Goal: Task Accomplishment & Management: Use online tool/utility

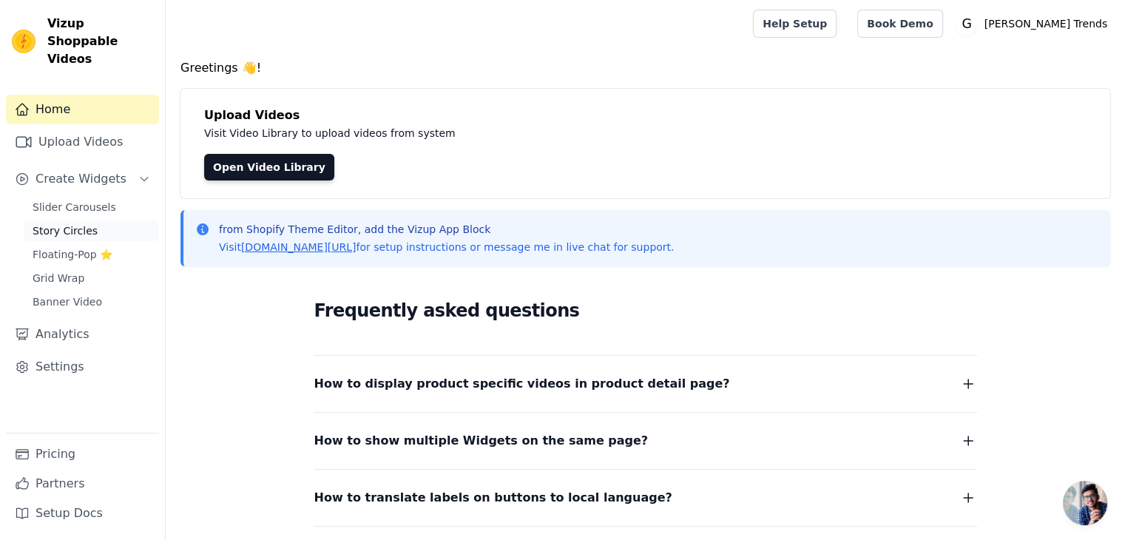
click at [70, 223] on span "Story Circles" at bounding box center [65, 230] width 65 height 15
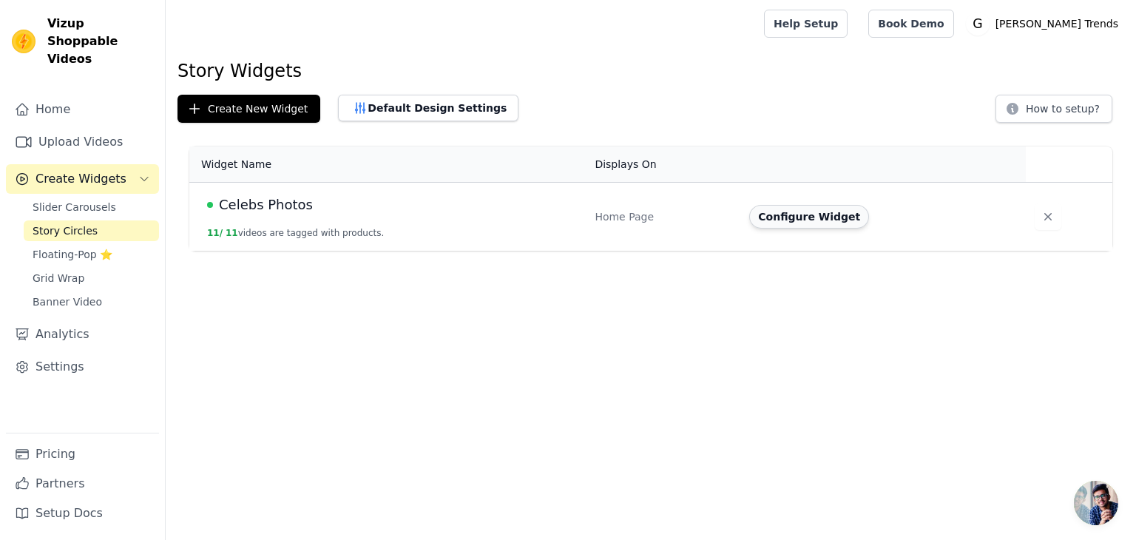
click at [765, 222] on button "Configure Widget" at bounding box center [809, 217] width 120 height 24
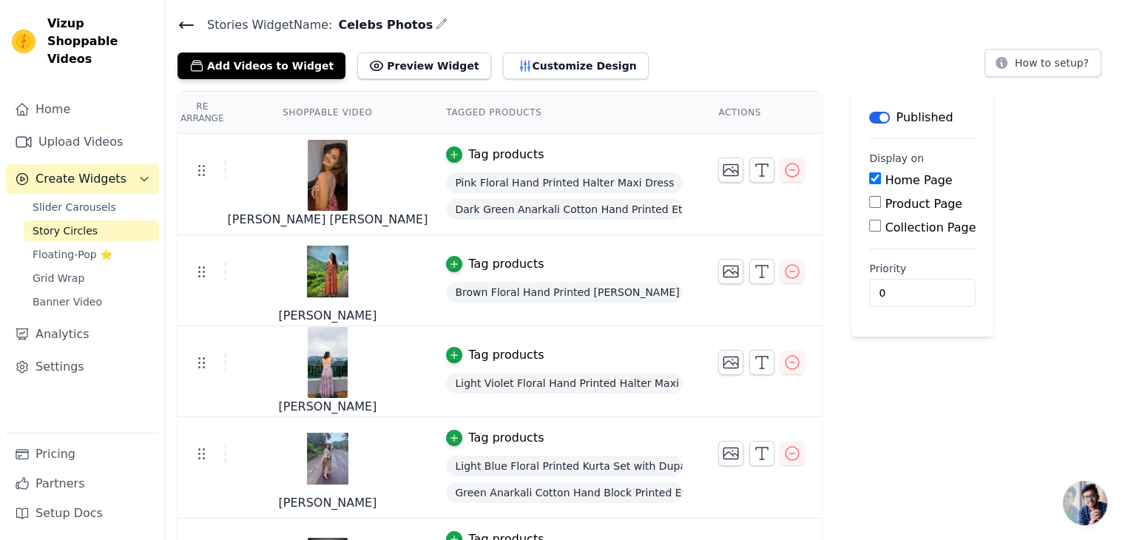
scroll to position [30, 0]
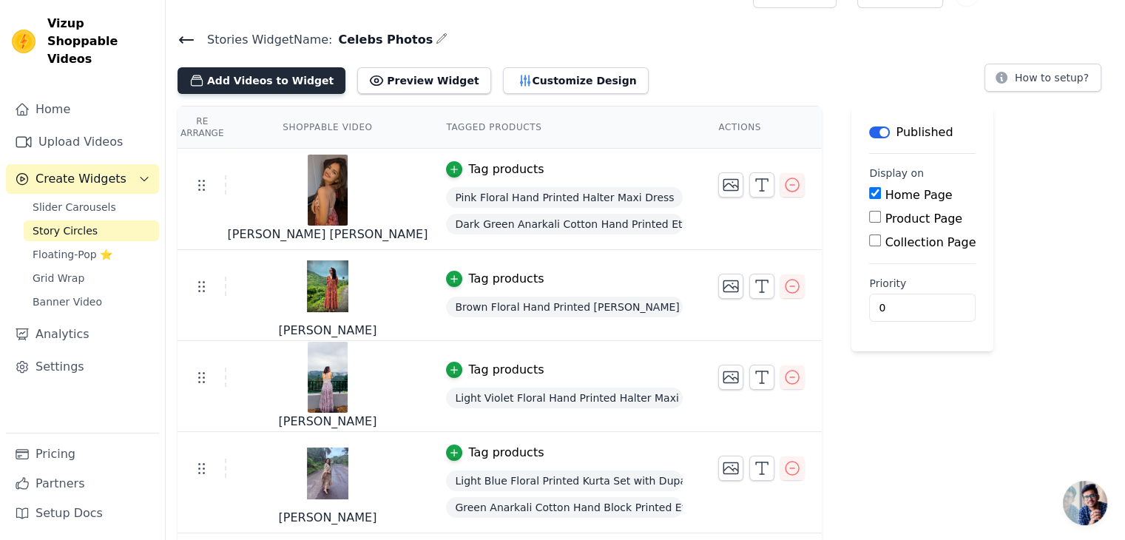
click at [203, 84] on icon "button" at bounding box center [196, 80] width 15 height 15
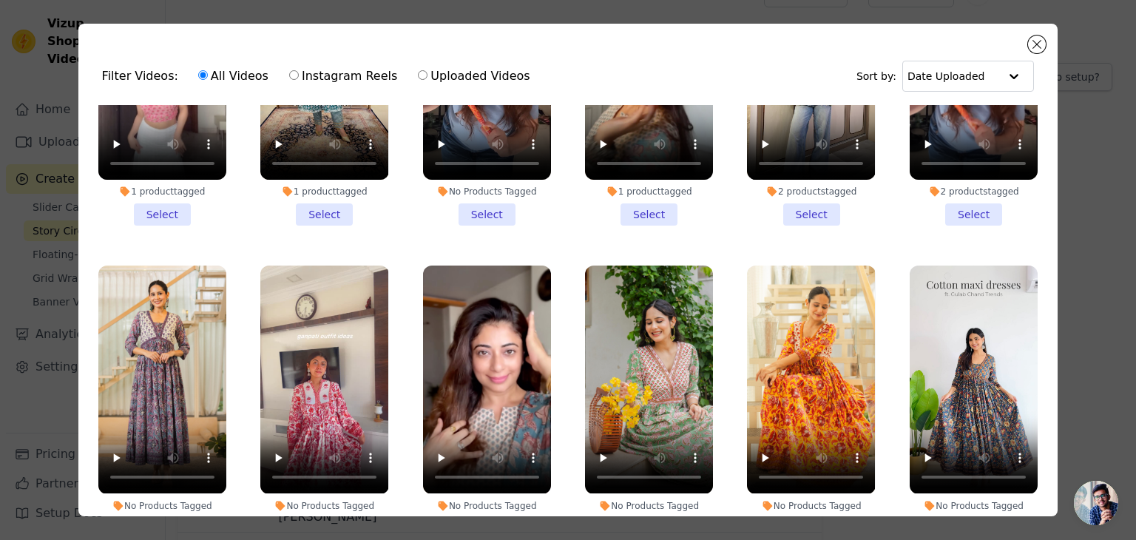
scroll to position [0, 0]
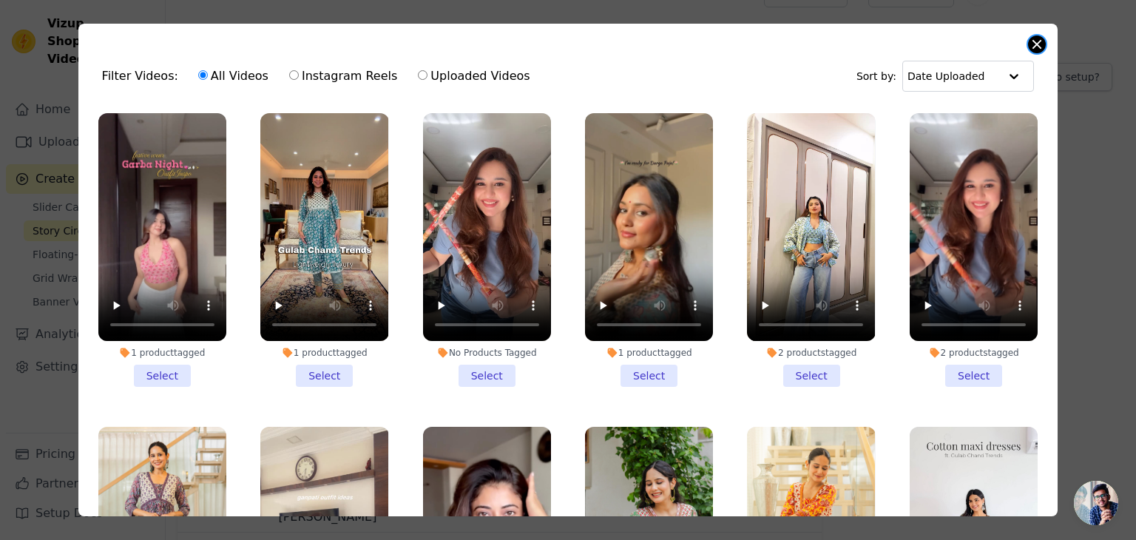
click at [1034, 44] on button "Close modal" at bounding box center [1037, 45] width 18 height 18
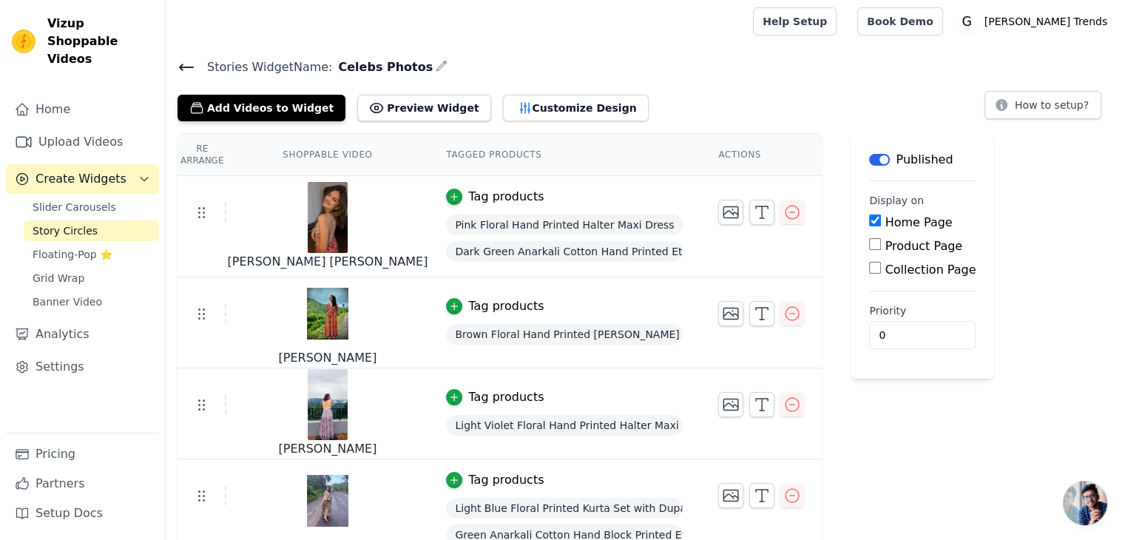
scroll to position [1, 0]
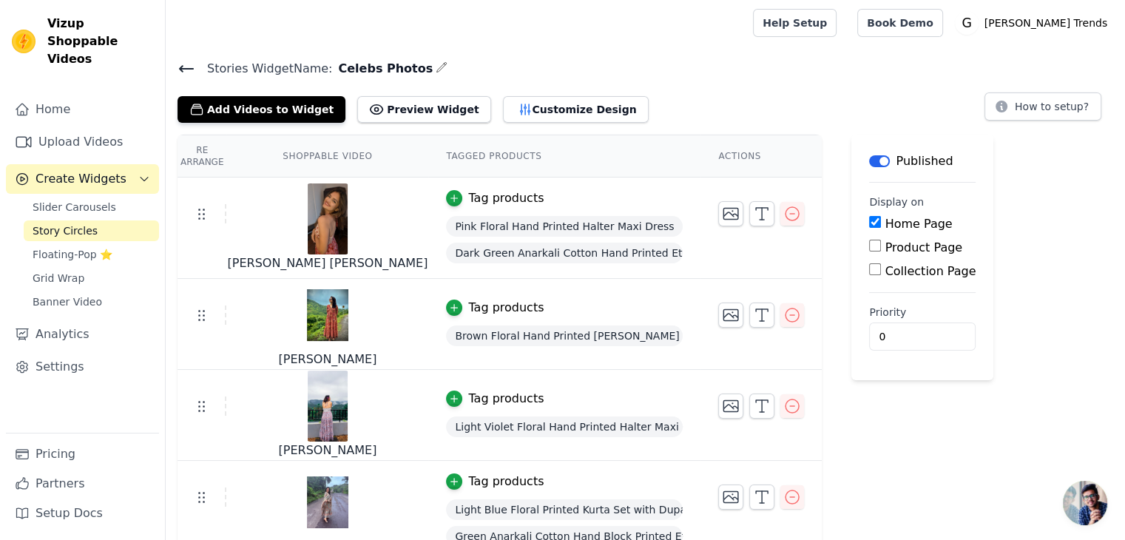
click at [307, 224] on img at bounding box center [327, 218] width 41 height 71
click at [94, 127] on link "Upload Videos" at bounding box center [82, 142] width 153 height 30
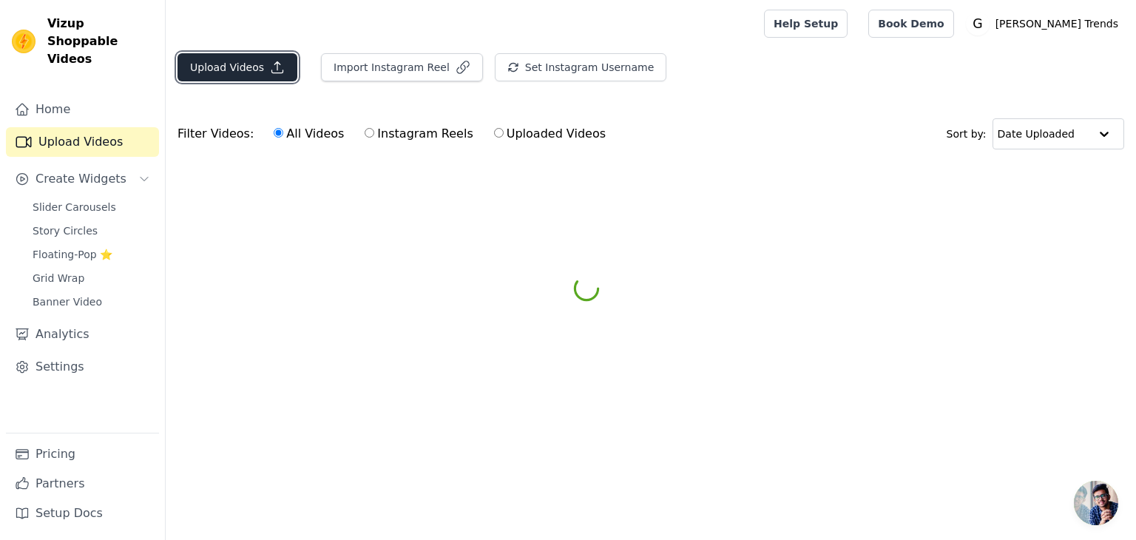
click at [242, 64] on button "Upload Videos" at bounding box center [238, 67] width 120 height 28
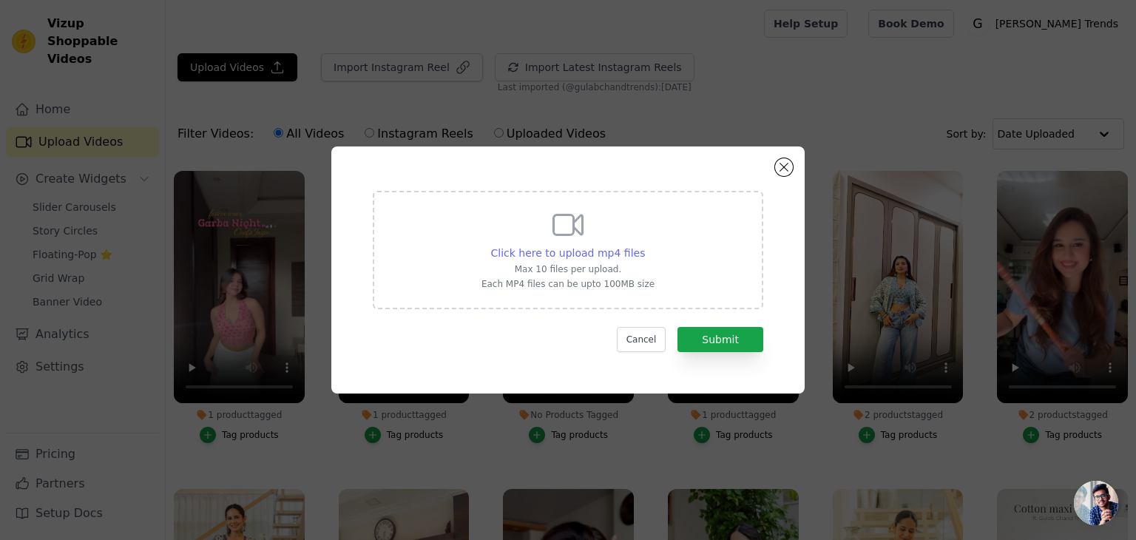
click at [559, 247] on span "Click here to upload mp4 files" at bounding box center [568, 253] width 155 height 12
click at [644, 246] on input "Click here to upload mp4 files Max 10 files per upload. Each MP4 files can be u…" at bounding box center [644, 245] width 1 height 1
type input "C:\fakepath\Recording 2025-10-01 124028.mp4"
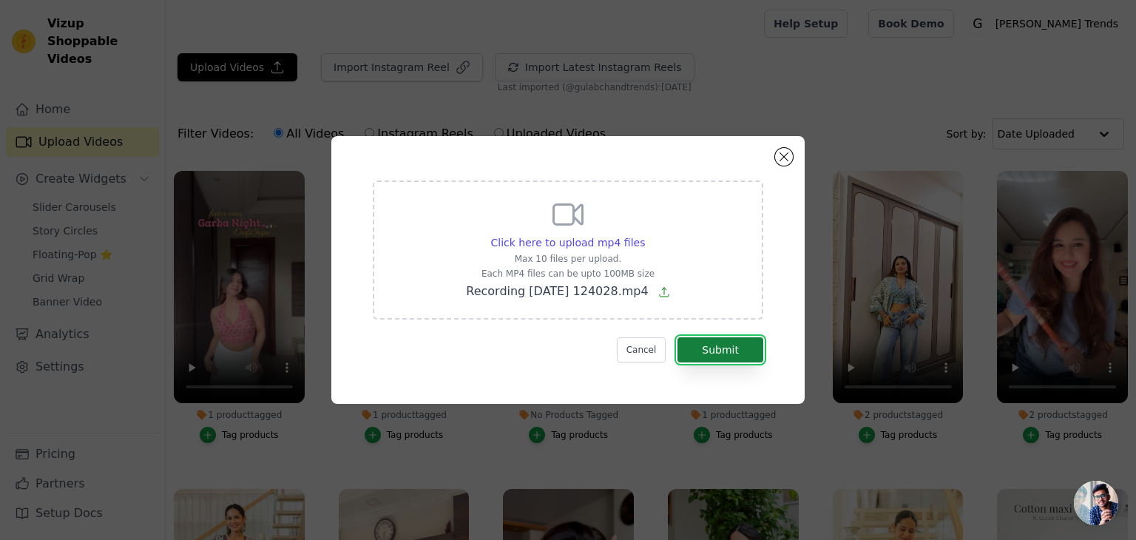
click at [692, 342] on button "Submit" at bounding box center [720, 349] width 86 height 25
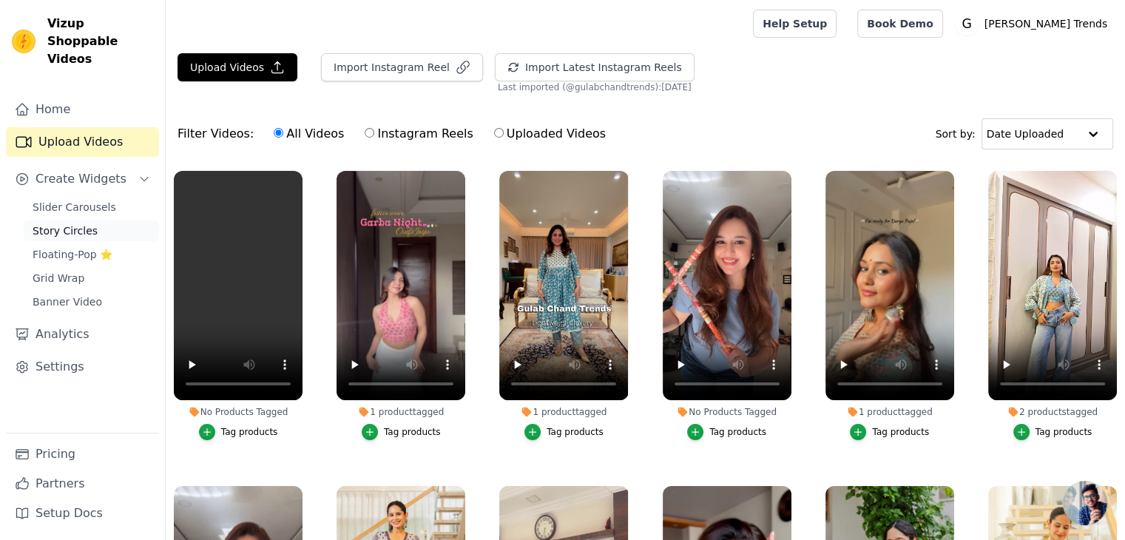
click at [64, 223] on span "Story Circles" at bounding box center [65, 230] width 65 height 15
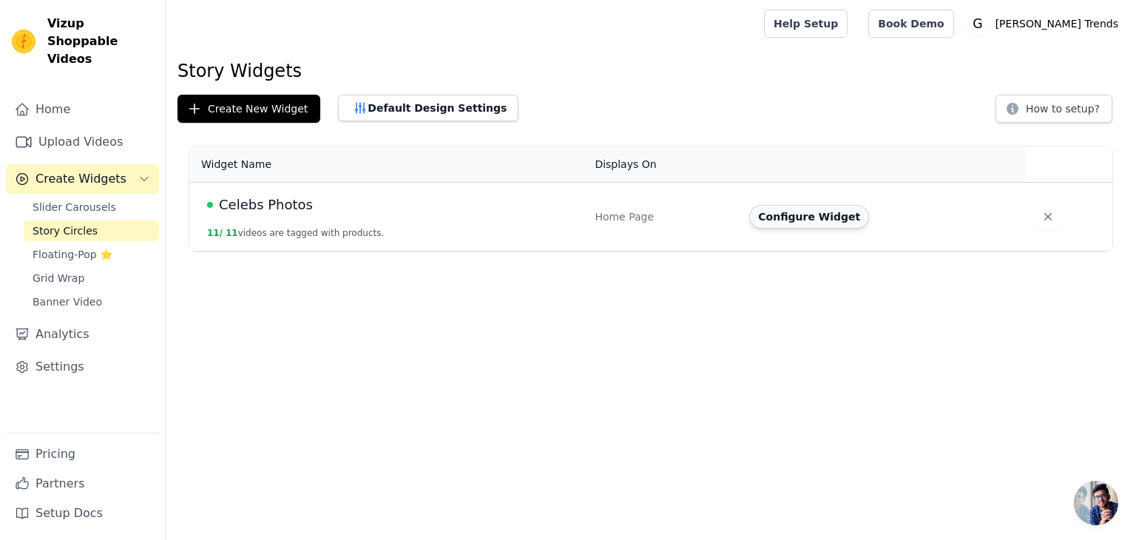
click at [799, 211] on button "Configure Widget" at bounding box center [809, 217] width 120 height 24
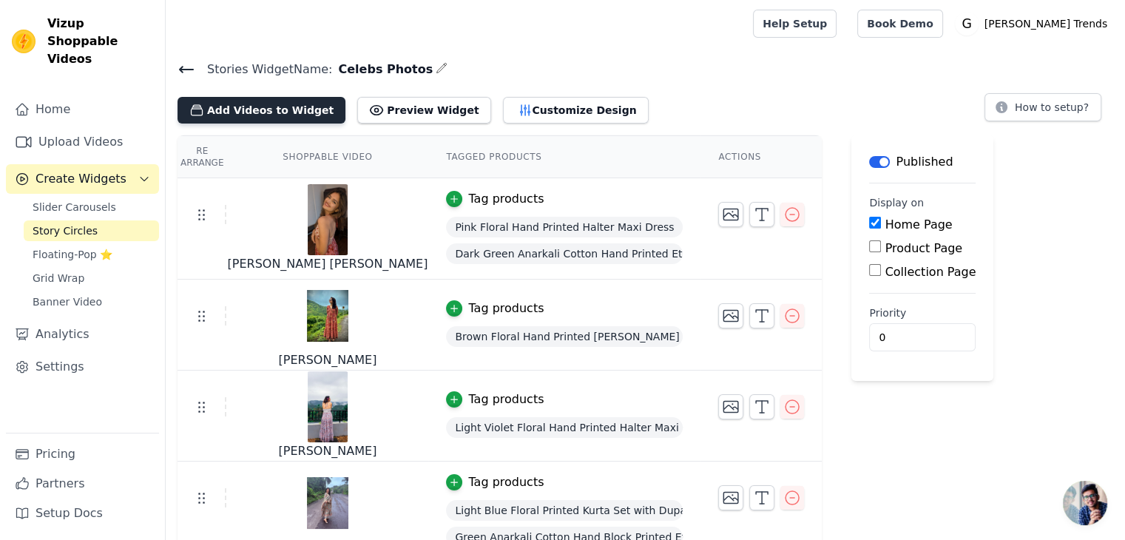
click at [271, 108] on button "Add Videos to Widget" at bounding box center [262, 110] width 168 height 27
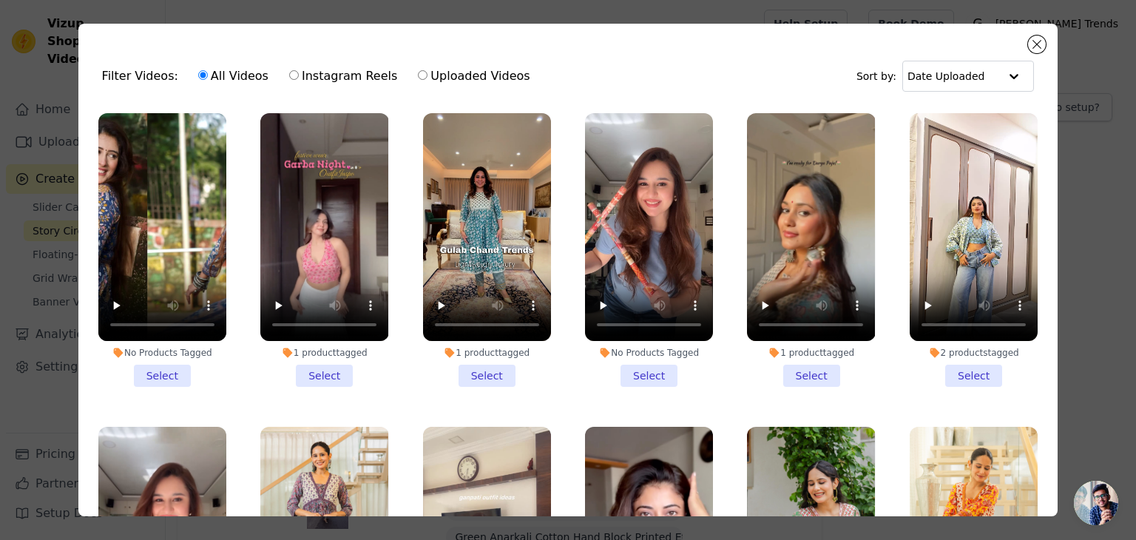
click at [157, 367] on li "No Products Tagged Select" at bounding box center [162, 250] width 128 height 274
click at [0, 0] on input "No Products Tagged Select" at bounding box center [0, 0] width 0 height 0
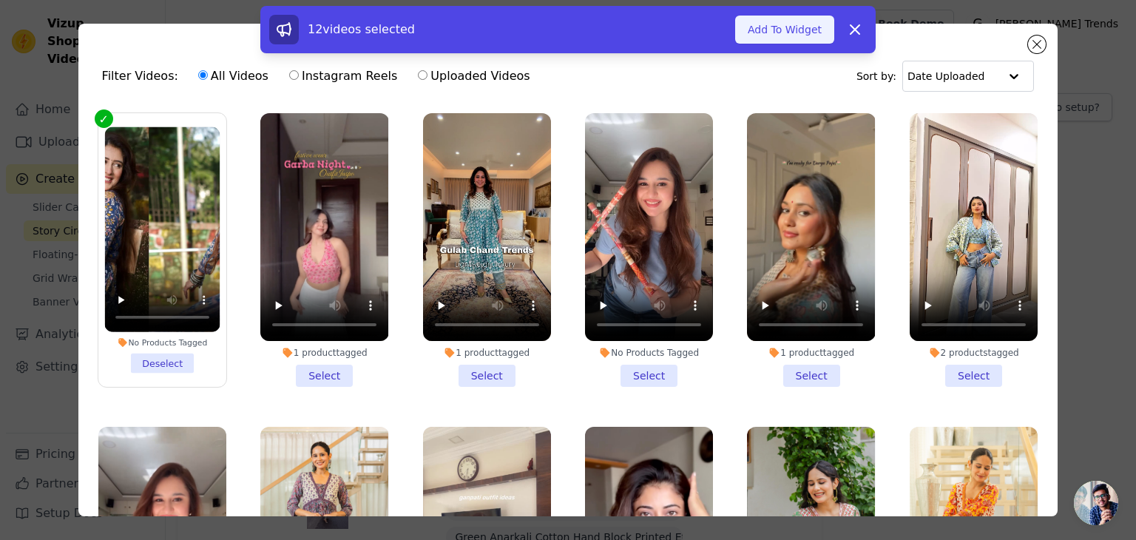
click at [787, 34] on button "Add To Widget" at bounding box center [784, 30] width 99 height 28
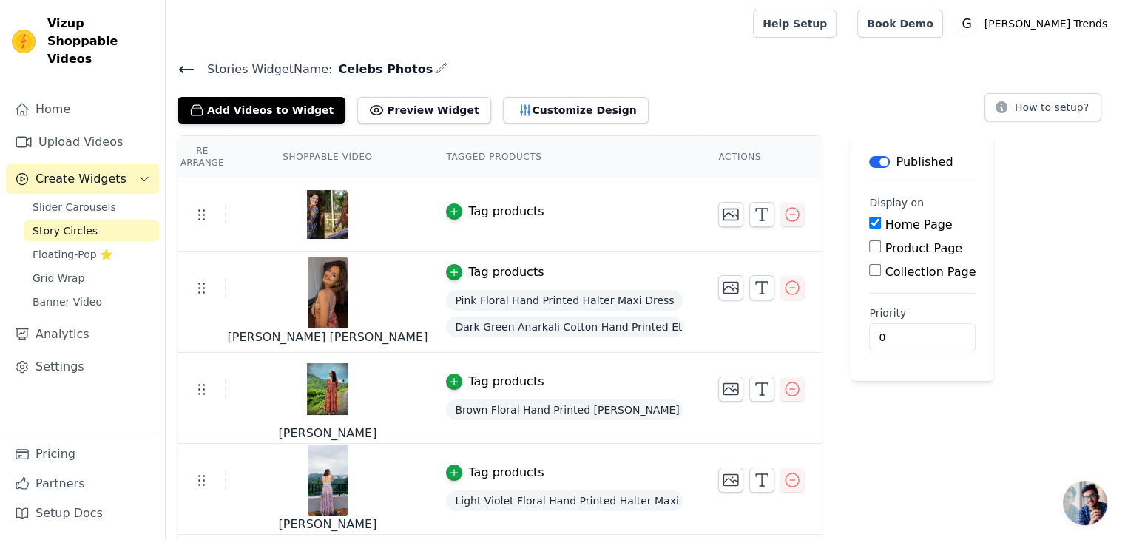
click at [468, 208] on div "Tag products" at bounding box center [505, 212] width 75 height 18
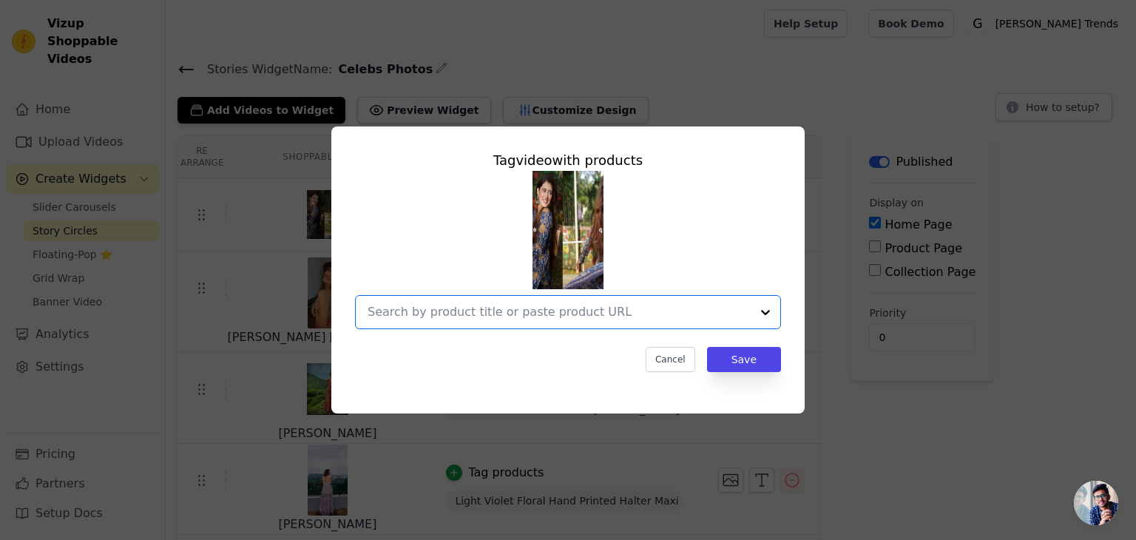
click at [521, 314] on input "text" at bounding box center [559, 312] width 383 height 18
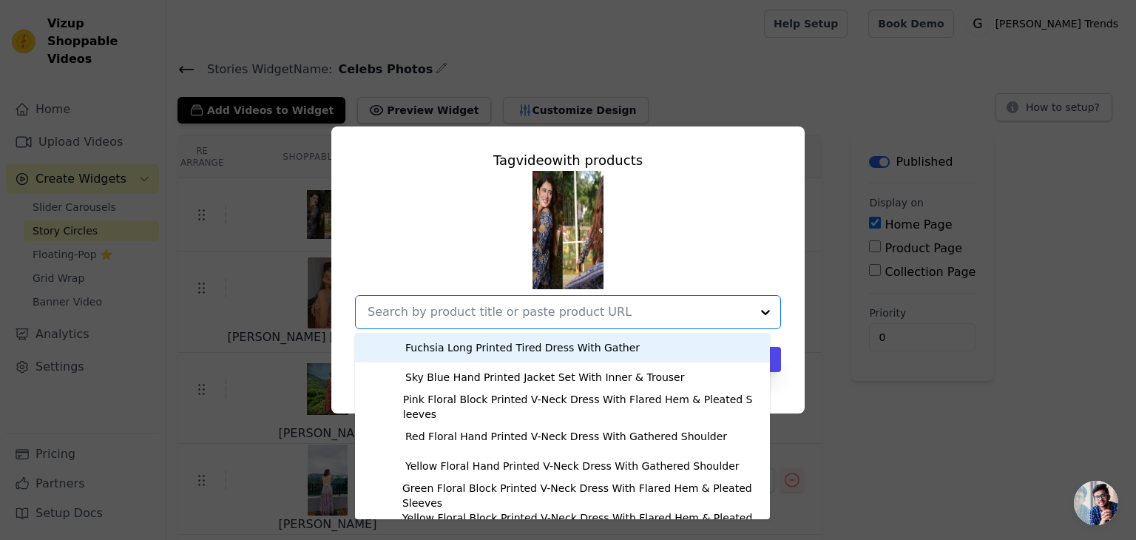
paste input "Dark Blue Anarkali Cotton Hand Printed Ethnic Maxi Dress"
type input "Dark Blue Anarkali Cotton Hand Printed Ethnic Maxi Dress"
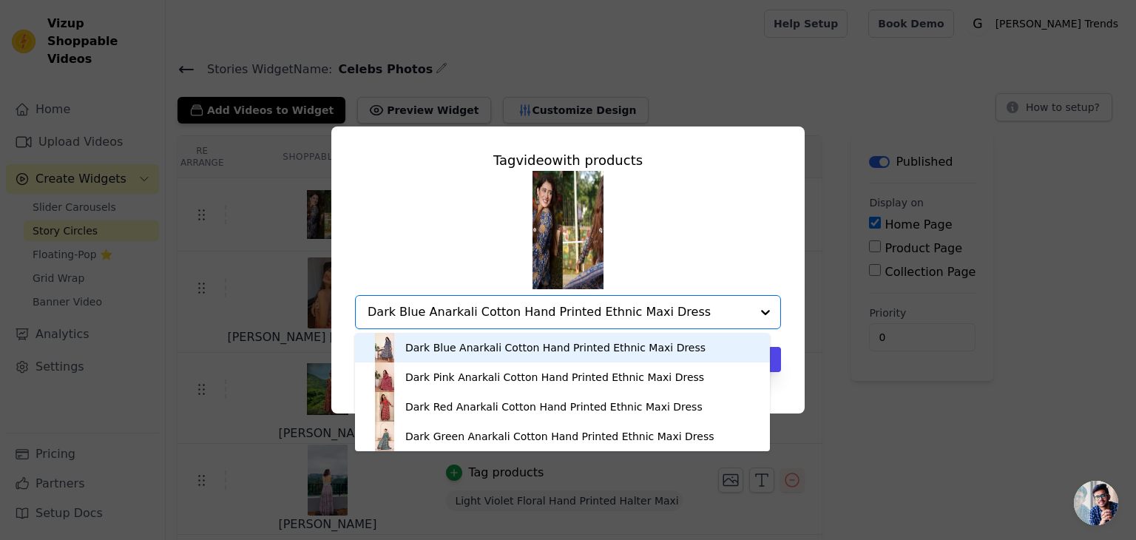
click at [467, 351] on div "Dark Blue Anarkali Cotton Hand Printed Ethnic Maxi Dress" at bounding box center [555, 347] width 300 height 15
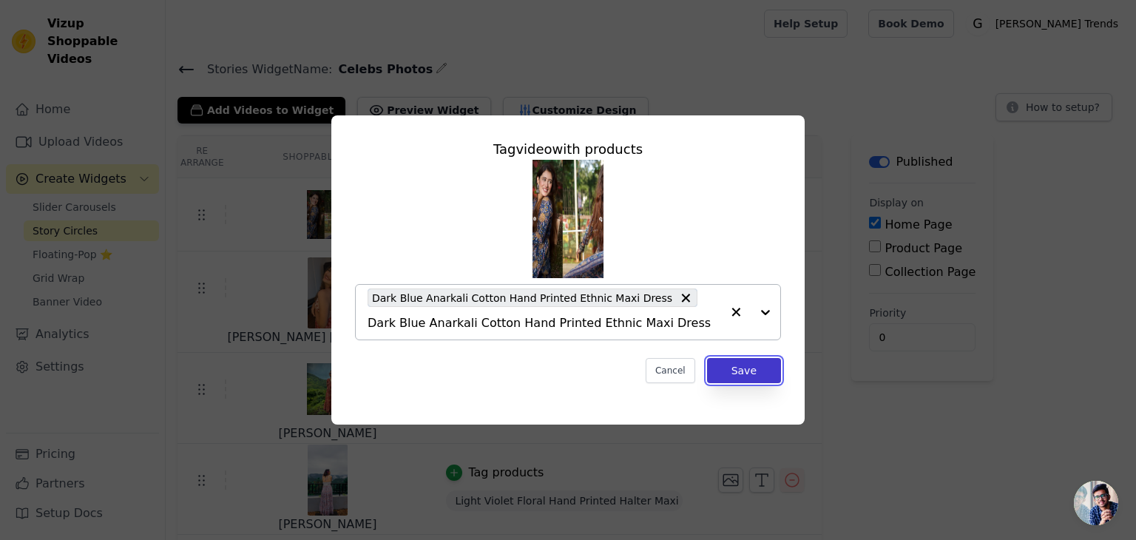
click at [734, 359] on button "Save" at bounding box center [744, 370] width 74 height 25
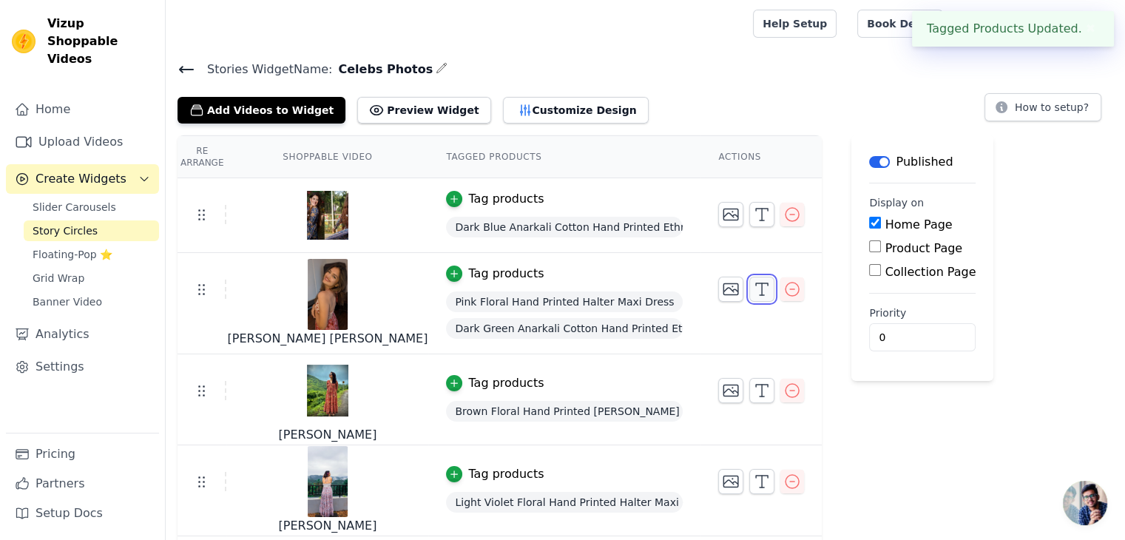
click at [753, 285] on icon "button" at bounding box center [762, 289] width 18 height 18
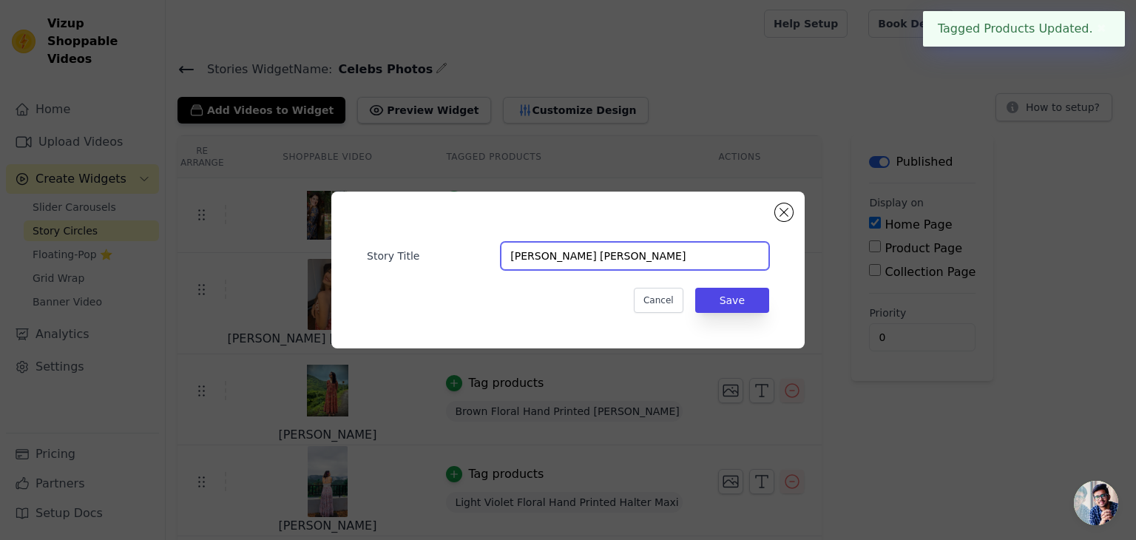
click at [601, 260] on input "[PERSON_NAME] [PERSON_NAME]" at bounding box center [635, 256] width 268 height 28
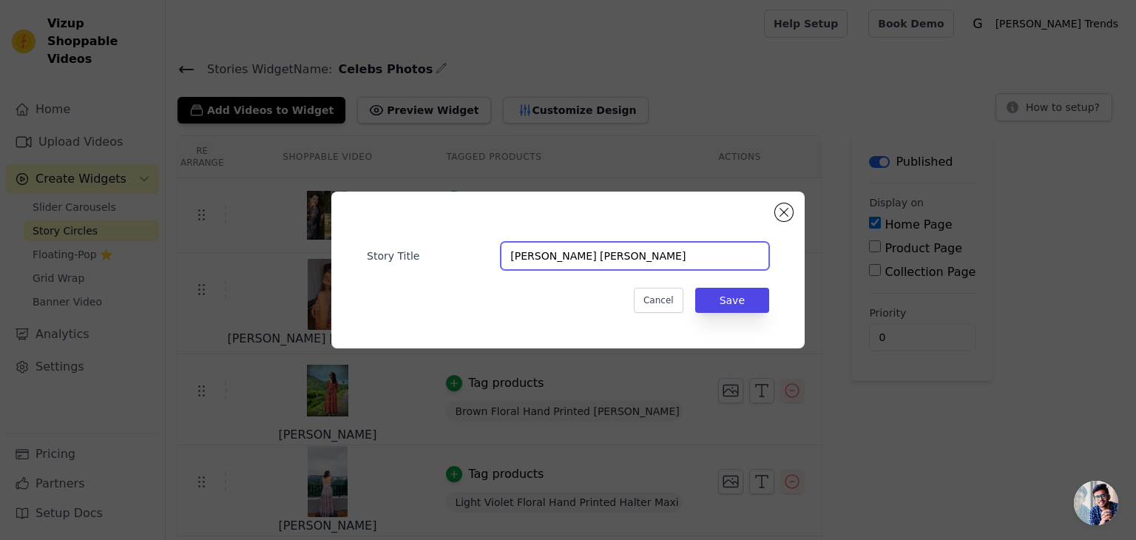
click at [601, 260] on input "[PERSON_NAME] [PERSON_NAME]" at bounding box center [635, 256] width 268 height 28
click at [781, 217] on button "Close modal" at bounding box center [784, 212] width 18 height 18
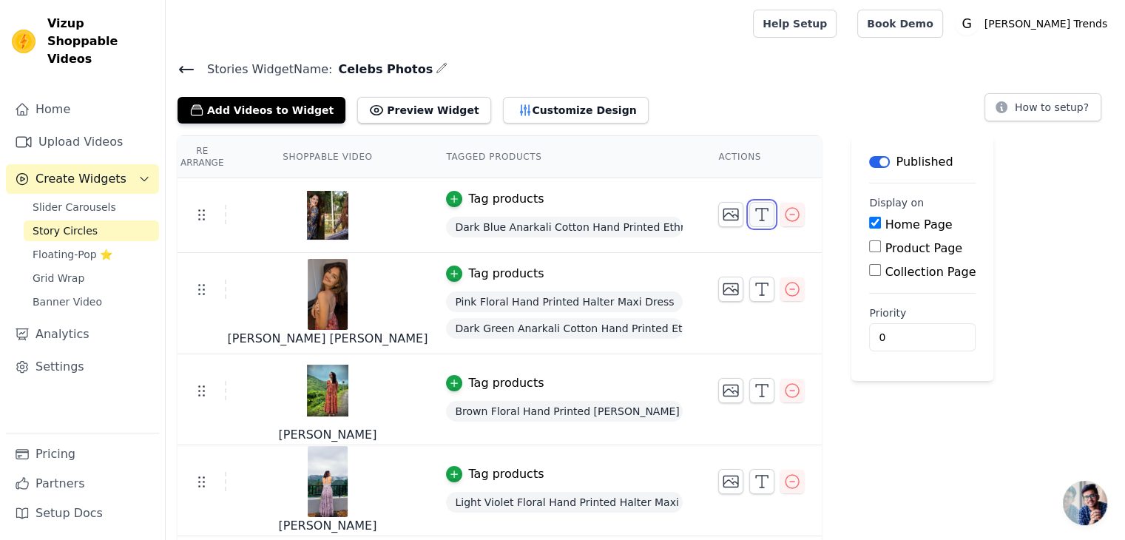
click at [749, 223] on button "button" at bounding box center [761, 214] width 25 height 25
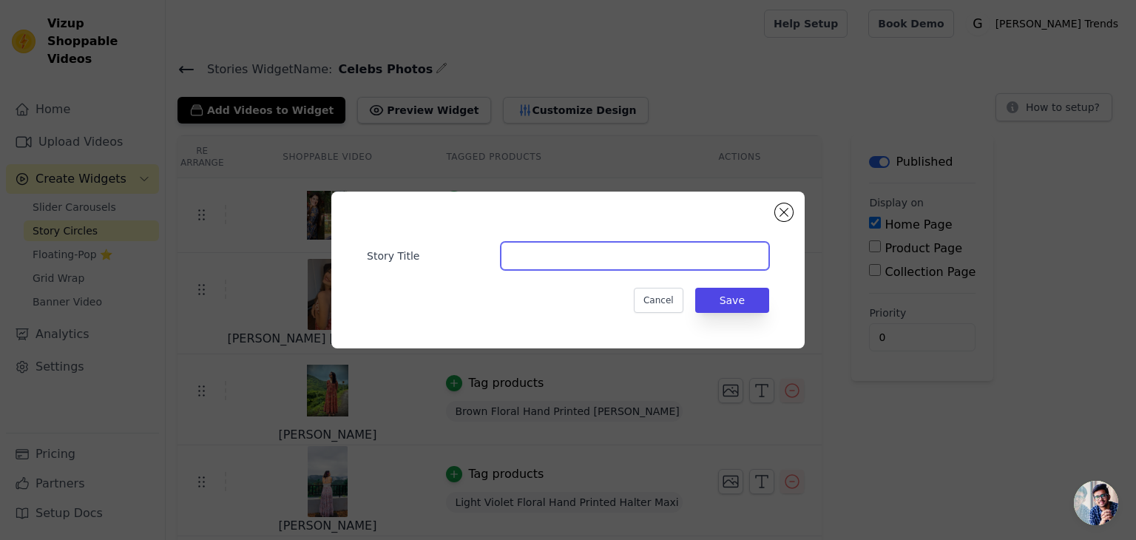
click at [521, 251] on input "Story Title" at bounding box center [635, 256] width 268 height 28
type input "[PERSON_NAME]"
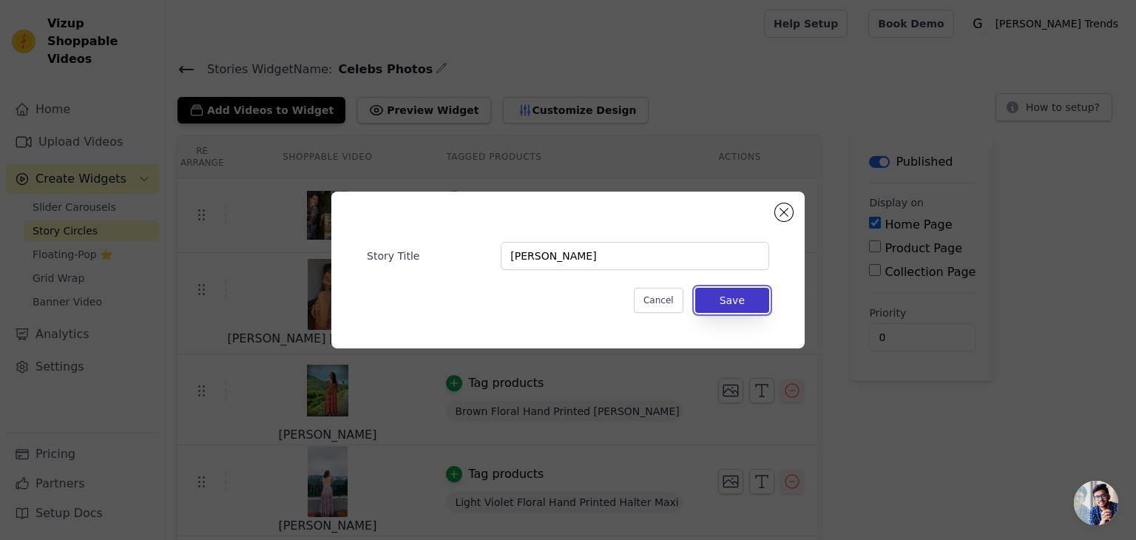
click at [714, 302] on button "Save" at bounding box center [732, 300] width 74 height 25
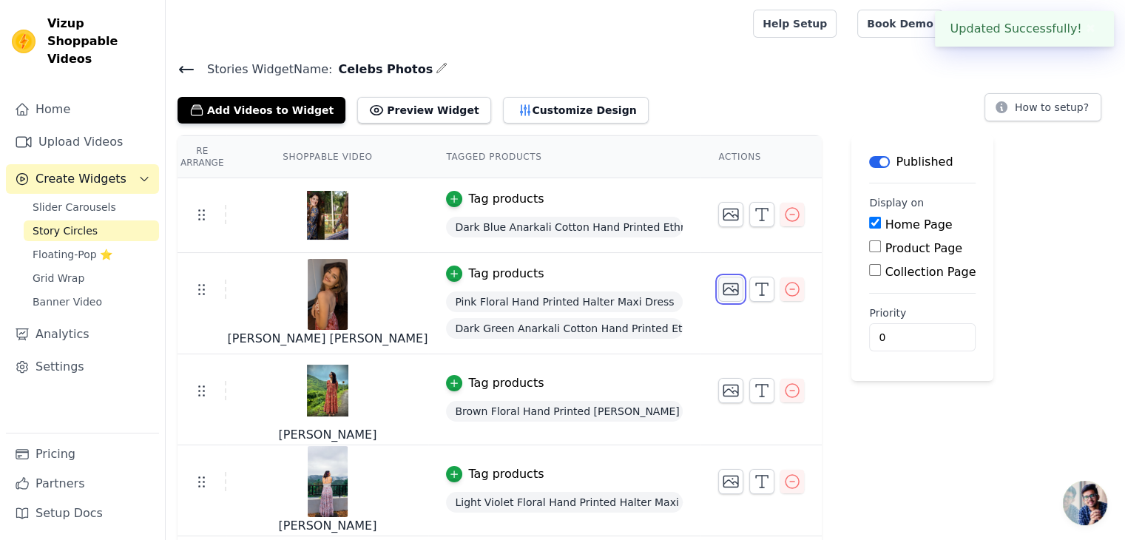
click at [722, 289] on icon "button" at bounding box center [731, 289] width 18 height 18
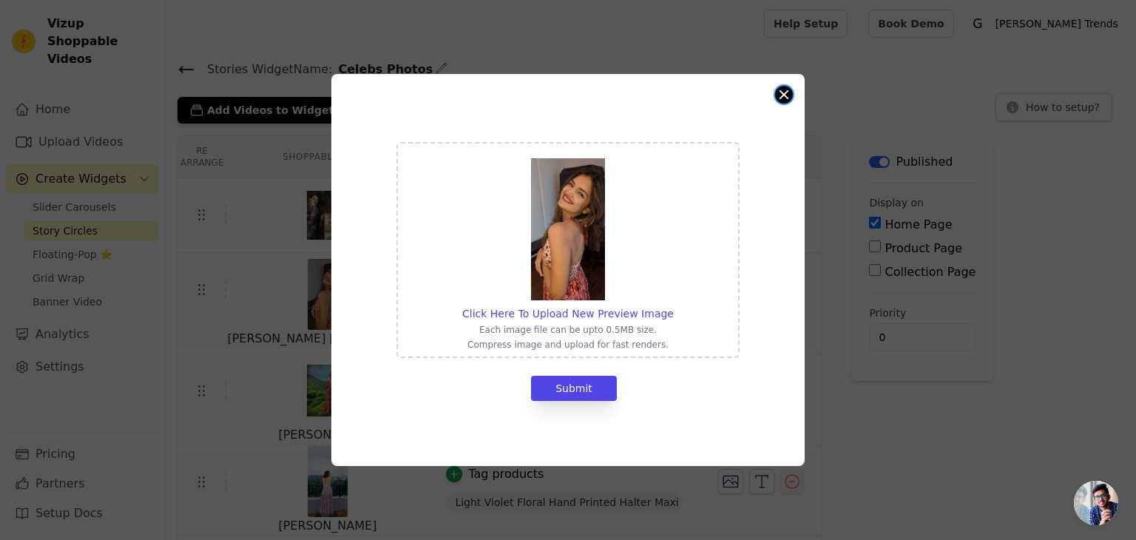
click at [781, 102] on button "Close modal" at bounding box center [784, 95] width 18 height 18
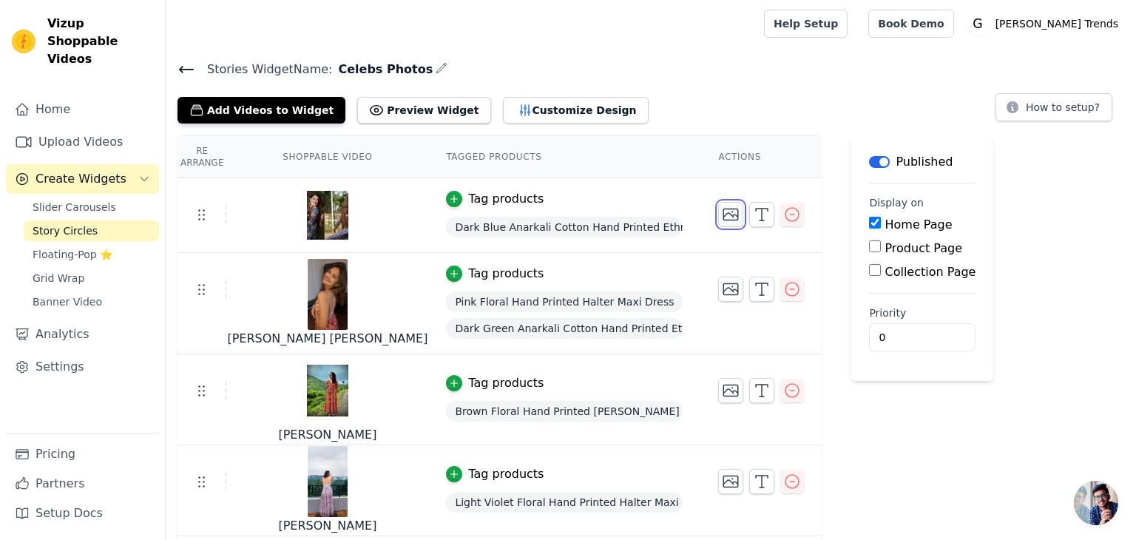
click at [724, 214] on icon "button" at bounding box center [731, 214] width 15 height 11
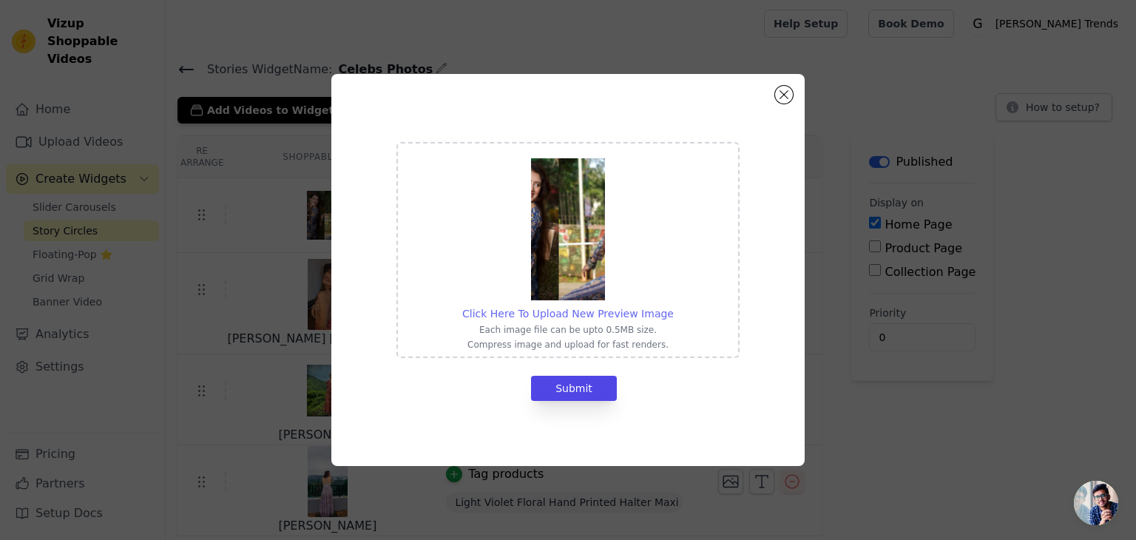
click at [580, 320] on span "Click Here To Upload New Preview Image" at bounding box center [568, 314] width 212 height 12
click at [673, 306] on input "Click Here To Upload New Preview Image Each image file can be upto 0.5MB size. …" at bounding box center [673, 305] width 1 height 1
click at [541, 304] on div "Click Here To Upload New Preview Image Each image file can be upto 0.5MB size. …" at bounding box center [568, 249] width 212 height 201
click at [673, 305] on input "Click Here To Upload New Preview Image Each image file can be upto 0.5MB size. …" at bounding box center [673, 305] width 1 height 1
type input "C:\fakepath\Screenshot [DATE] 124416.png"
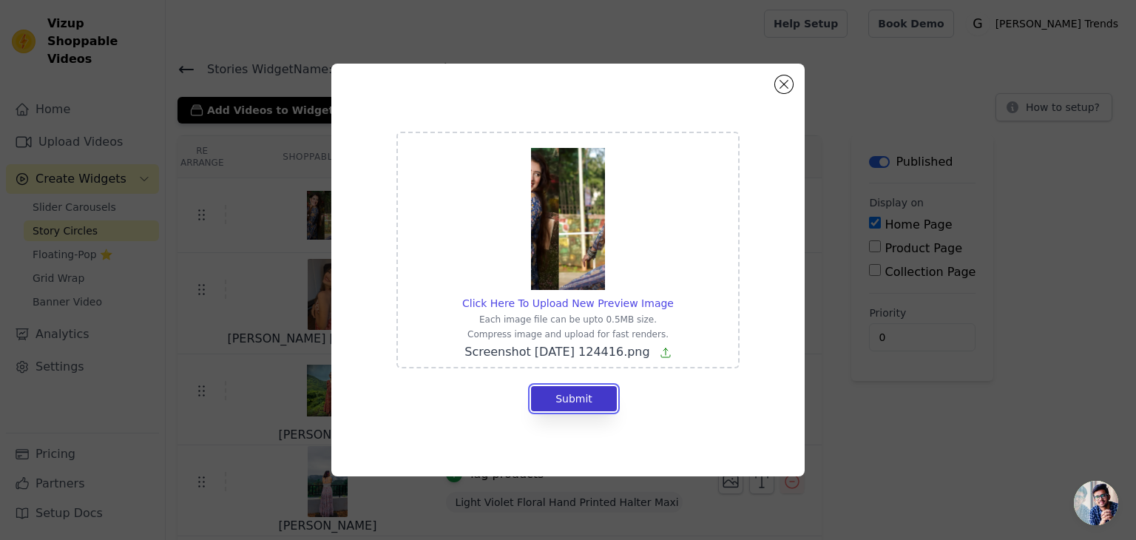
click at [570, 401] on button "Submit" at bounding box center [574, 398] width 86 height 25
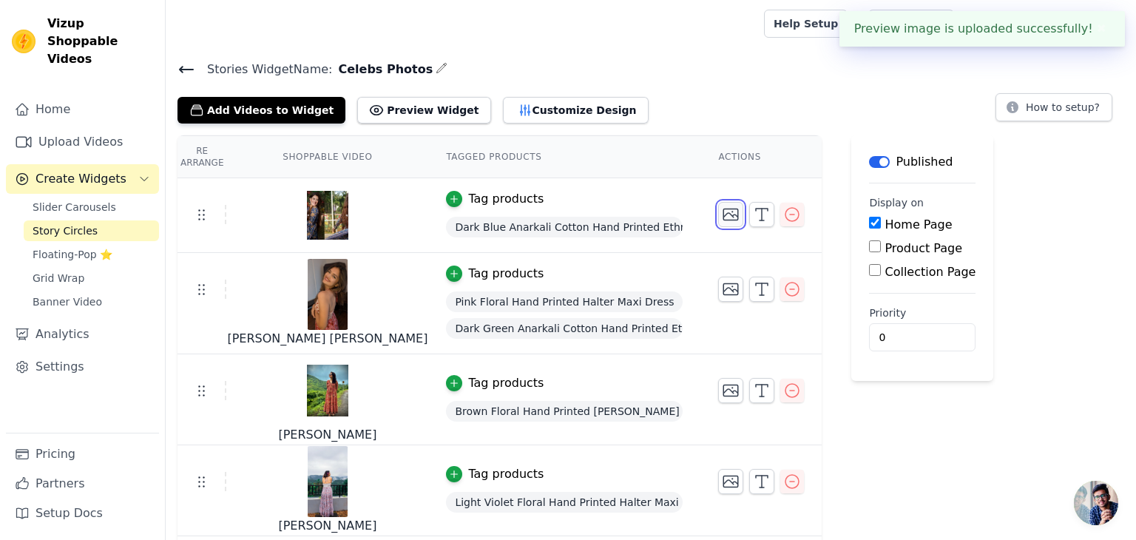
click at [722, 220] on icon "button" at bounding box center [731, 215] width 18 height 18
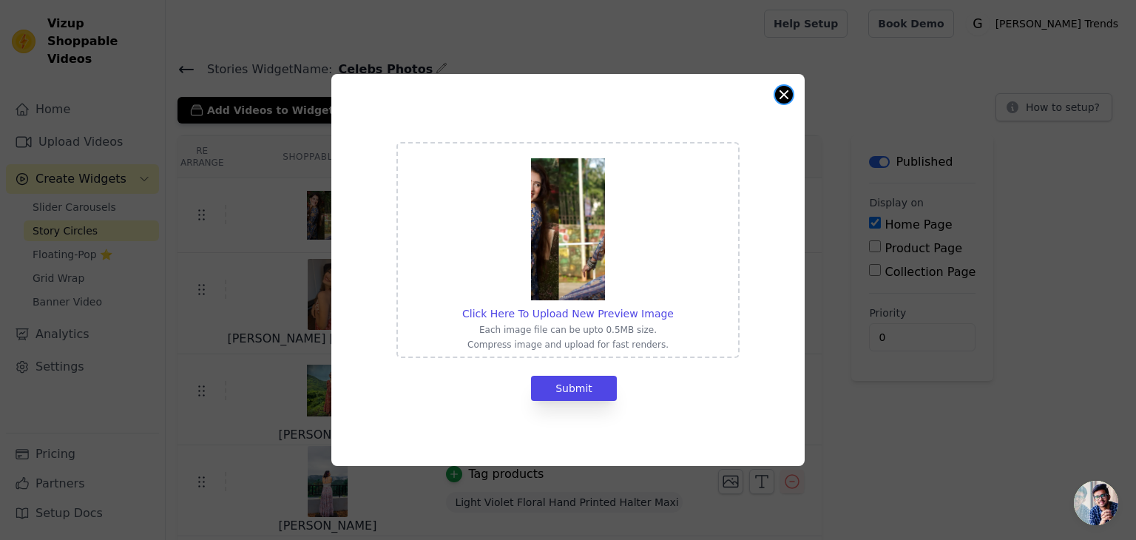
click at [781, 100] on button "Close modal" at bounding box center [784, 95] width 18 height 18
